Goal: Transaction & Acquisition: Purchase product/service

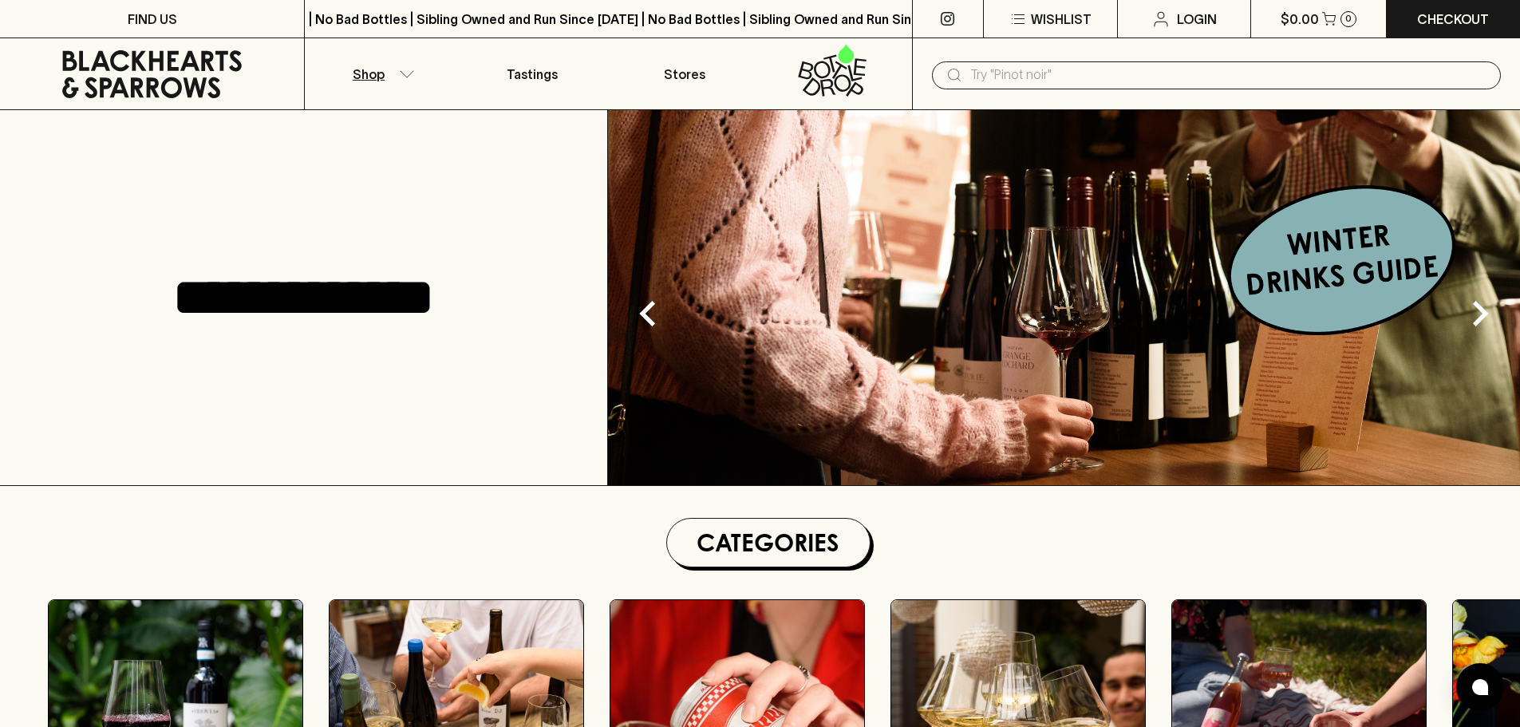
click at [377, 73] on p "Shop" at bounding box center [369, 74] width 32 height 19
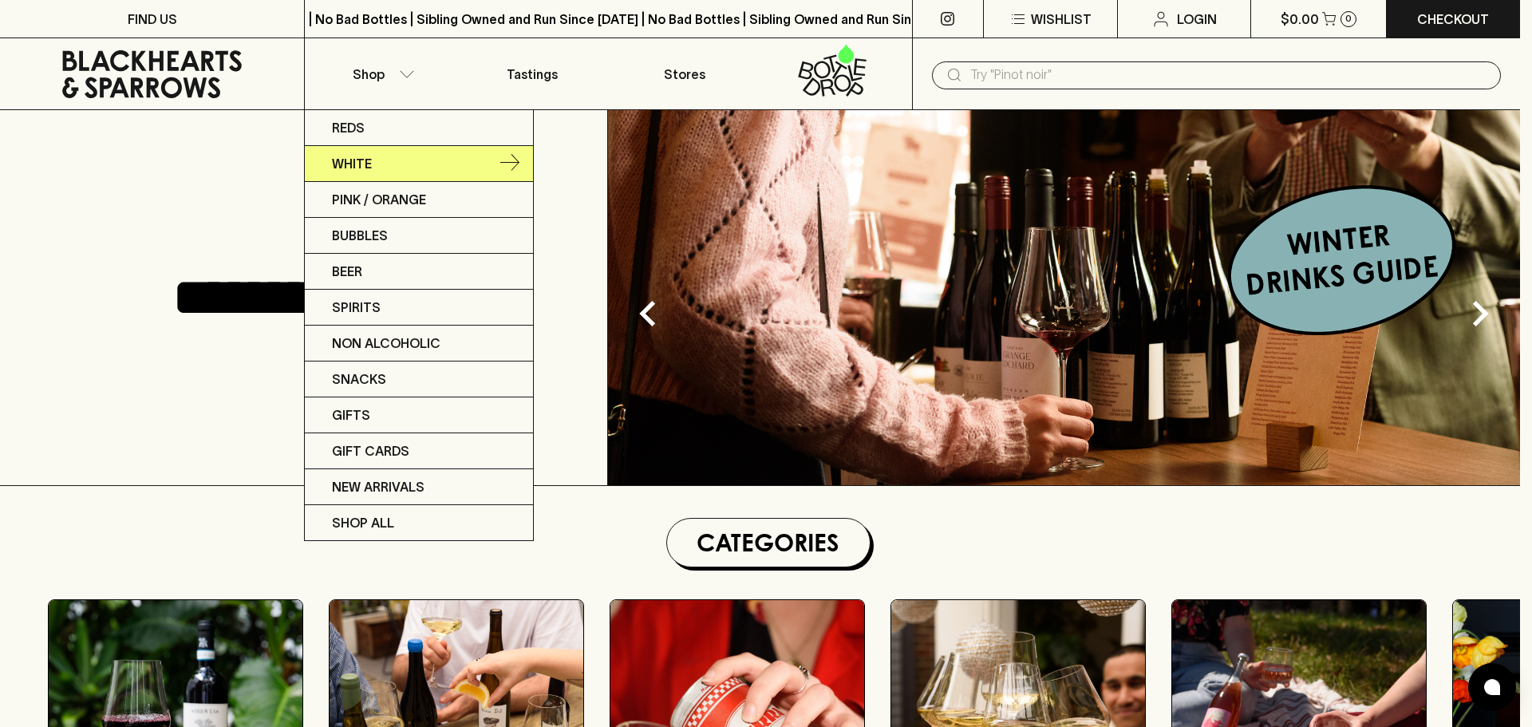
click at [389, 160] on link "White" at bounding box center [419, 164] width 228 height 36
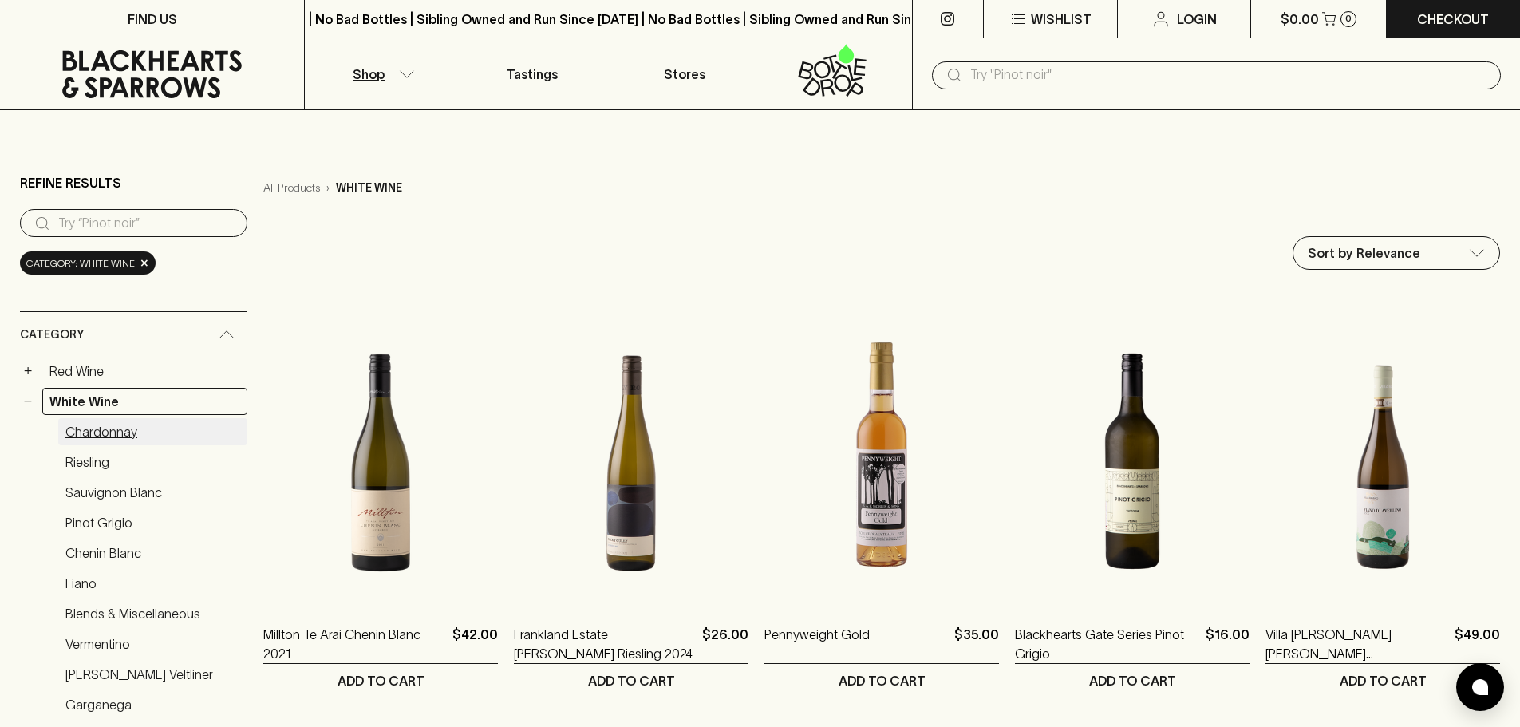
click at [83, 425] on link "Chardonnay" at bounding box center [152, 431] width 189 height 27
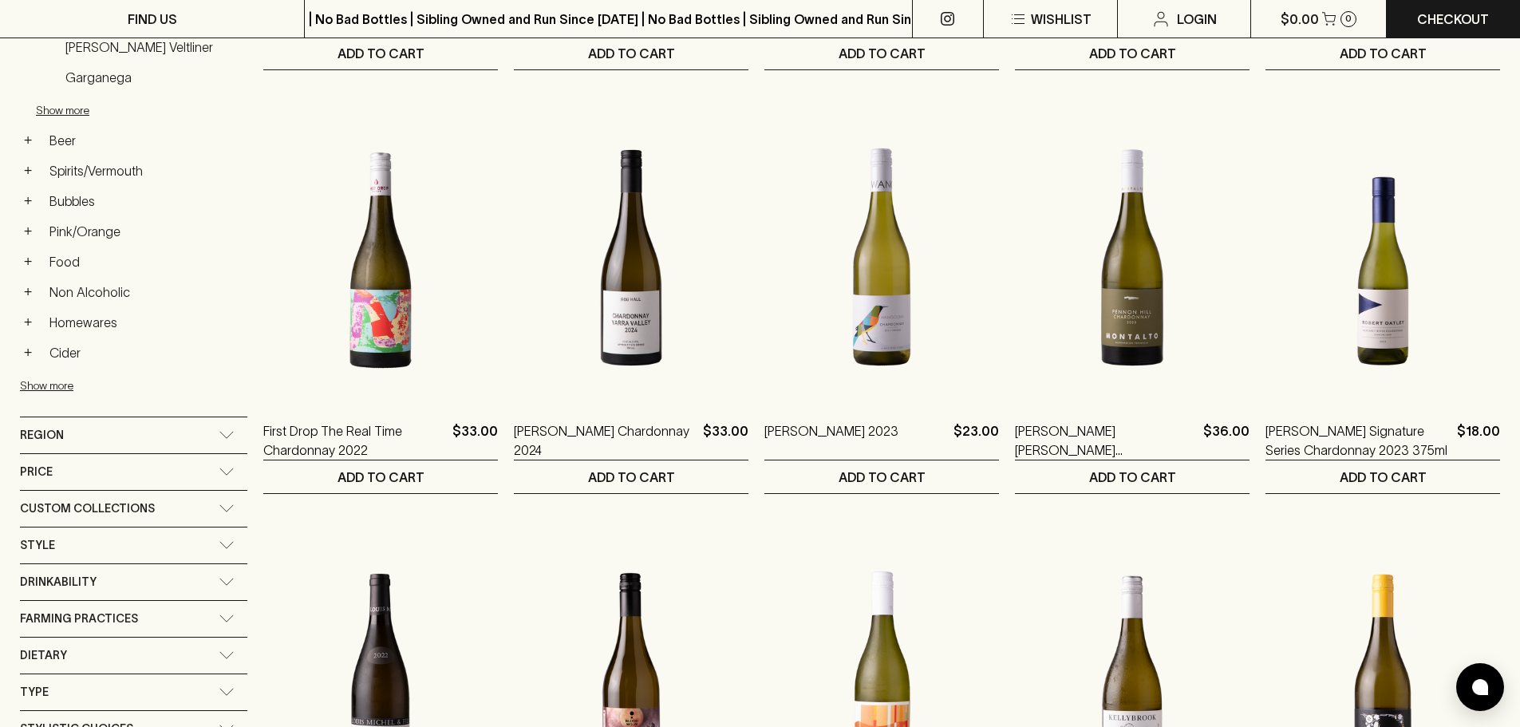
scroll to position [718, 0]
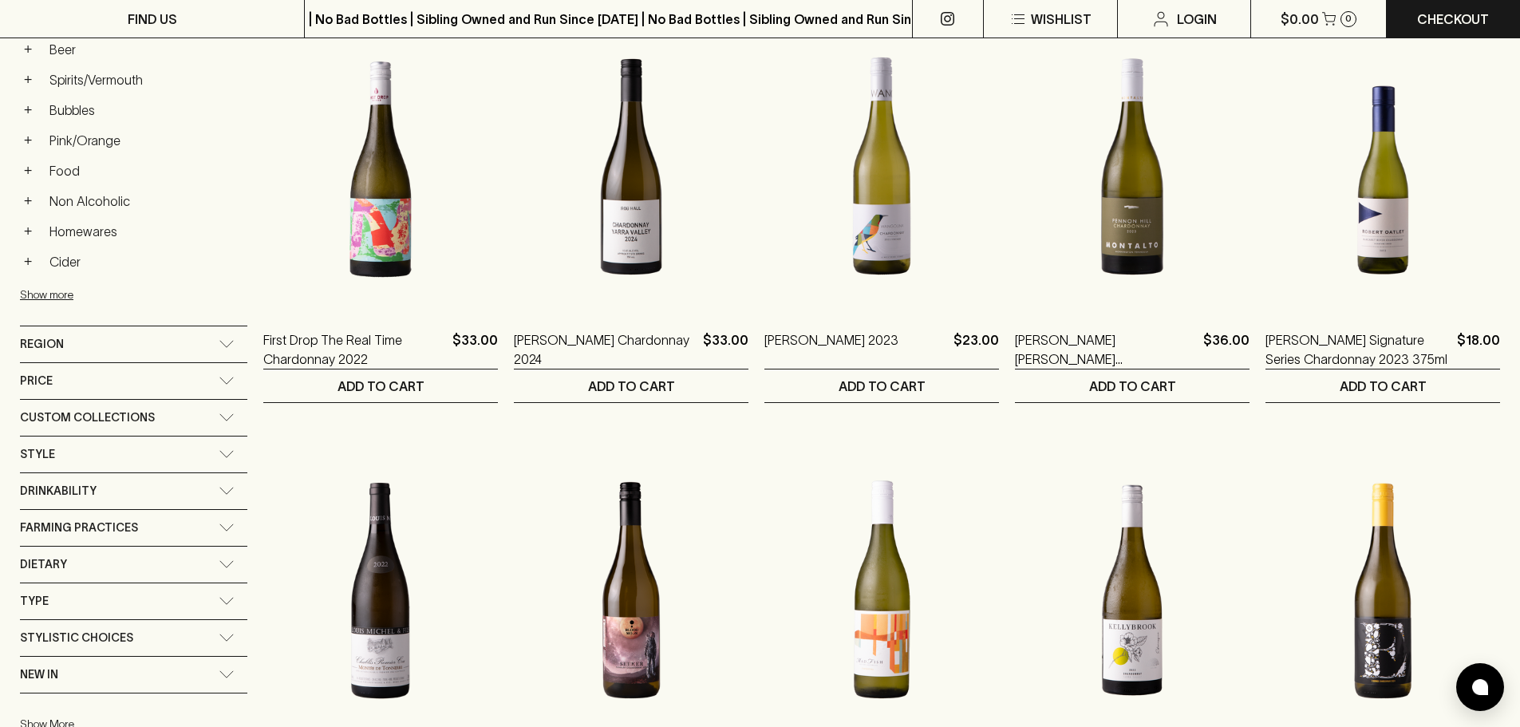
click at [124, 527] on span "Farming Practices" at bounding box center [79, 528] width 118 height 20
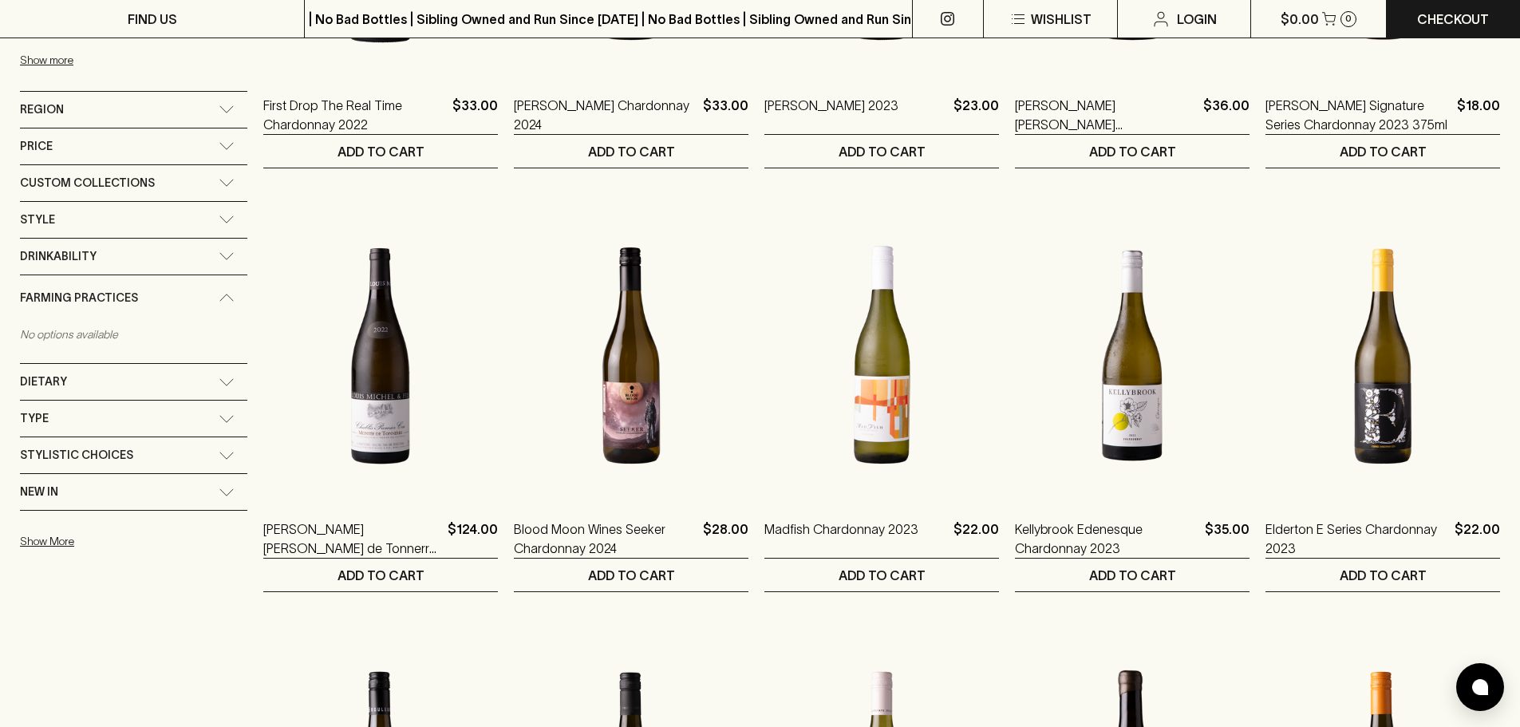
scroll to position [957, 0]
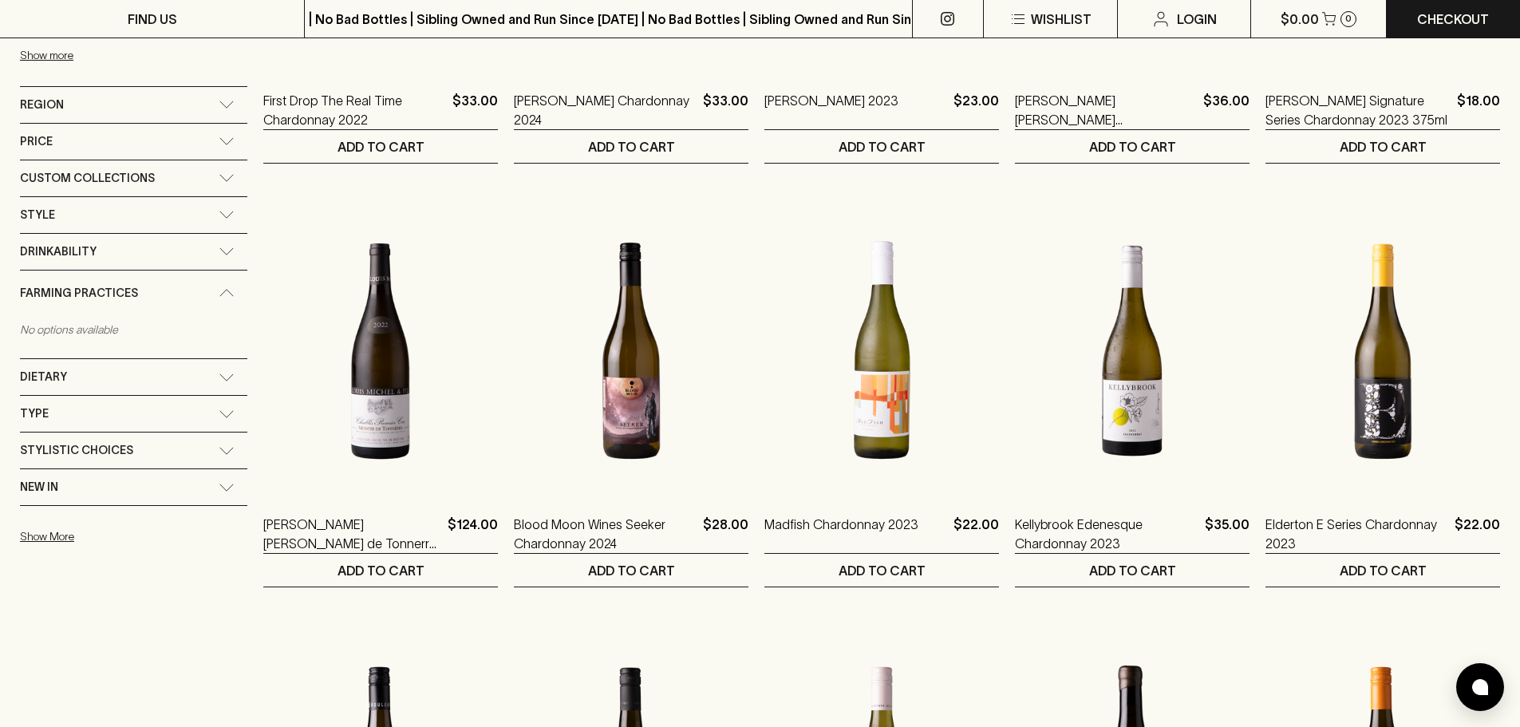
click at [83, 420] on div "Type" at bounding box center [119, 414] width 199 height 20
click at [93, 180] on span "Custom Collections" at bounding box center [87, 178] width 135 height 20
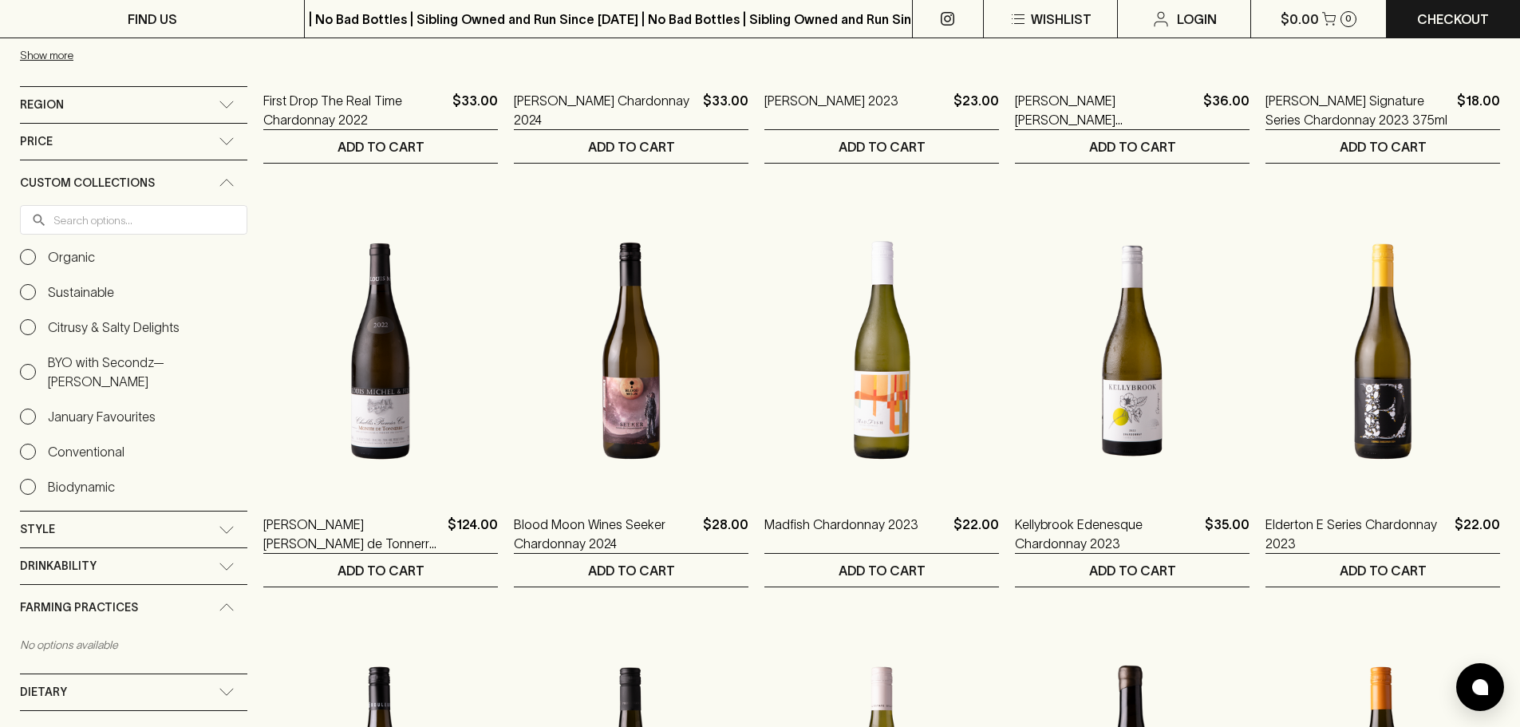
click at [20, 255] on input "Organic" at bounding box center [28, 257] width 16 height 16
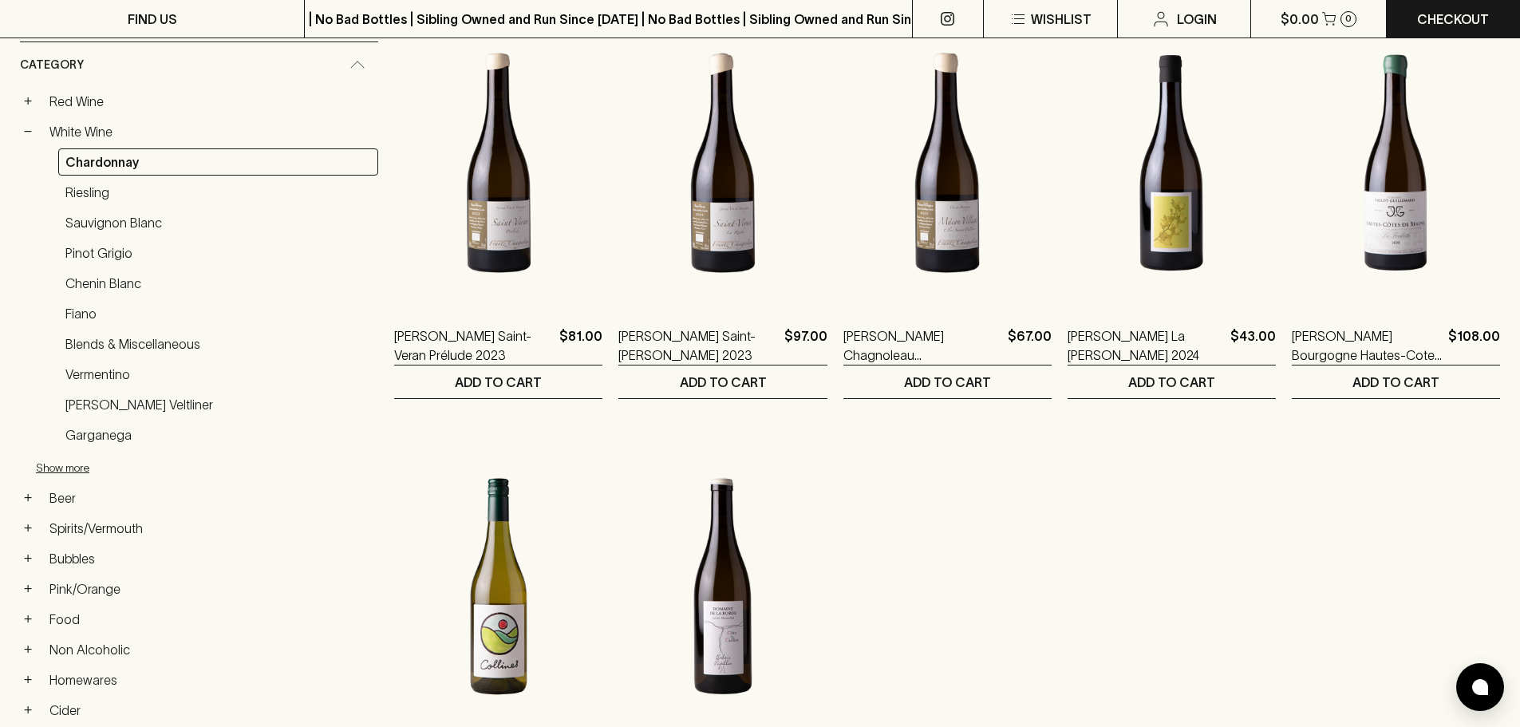
scroll to position [268, 0]
